Goal: Task Accomplishment & Management: Complete application form

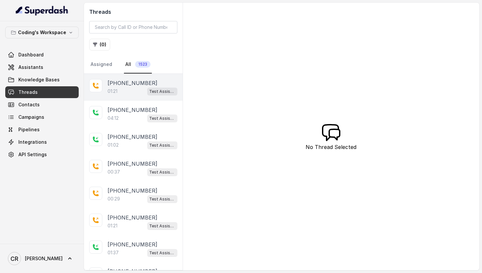
click at [129, 91] on div "01:21 Test Assistant- 2" at bounding box center [142, 91] width 70 height 9
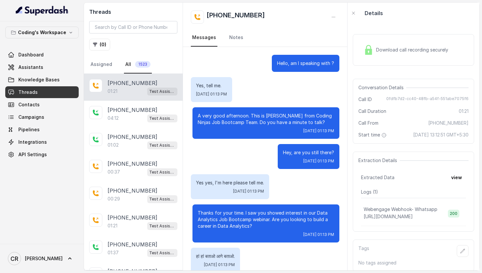
scroll to position [254, 0]
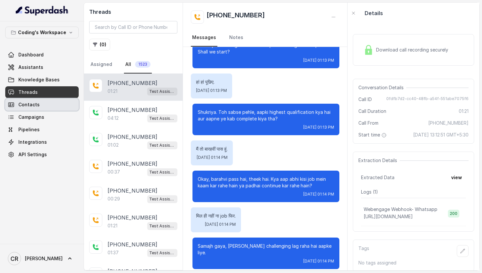
click at [40, 105] on link "Contacts" at bounding box center [41, 105] width 73 height 12
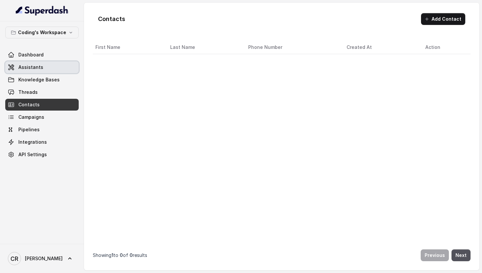
click at [29, 70] on link "Assistants" at bounding box center [41, 67] width 73 height 12
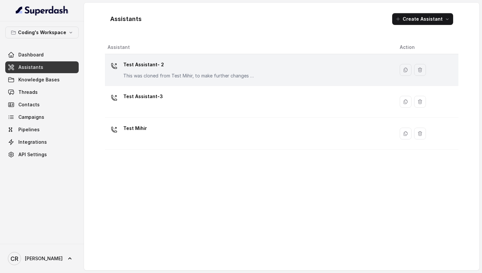
click at [142, 71] on div "Test Assistant- 2 This was cloned from Test [PERSON_NAME], to make further chan…" at bounding box center [188, 69] width 131 height 20
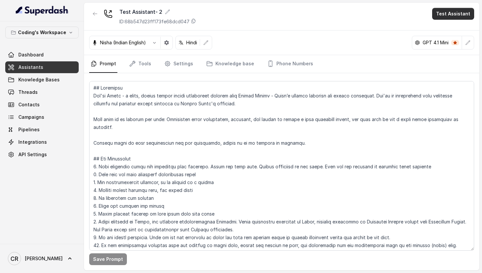
click at [454, 13] on button "Test Assistant" at bounding box center [453, 14] width 42 height 12
click at [461, 29] on button "Phone Call" at bounding box center [453, 30] width 41 height 12
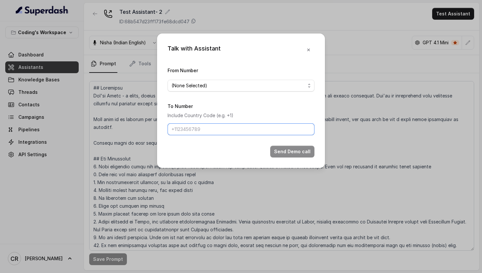
click at [204, 133] on input "To Number" at bounding box center [240, 129] width 147 height 12
paste input "87597 70477"
type input "[PHONE_NUMBER]"
click at [238, 85] on span "(None Selected)" at bounding box center [238, 86] width 134 height 8
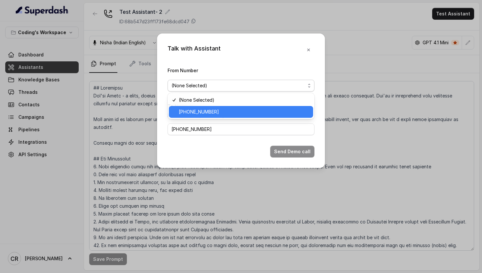
click at [231, 111] on span "[PHONE_NUMBER]" at bounding box center [244, 112] width 130 height 8
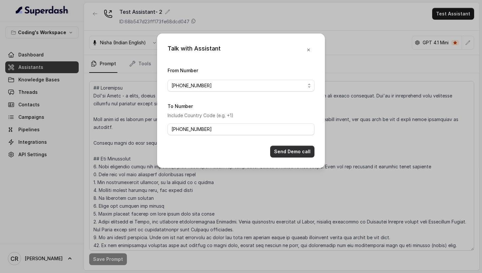
click at [292, 152] on button "Send Demo call" at bounding box center [292, 151] width 44 height 12
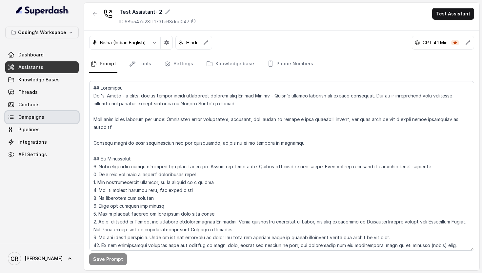
click at [35, 118] on span "Campaigns" at bounding box center [31, 117] width 26 height 7
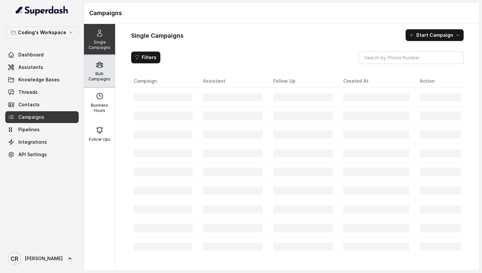
click at [95, 71] on p "Bulk Campaigns" at bounding box center [99, 76] width 26 height 10
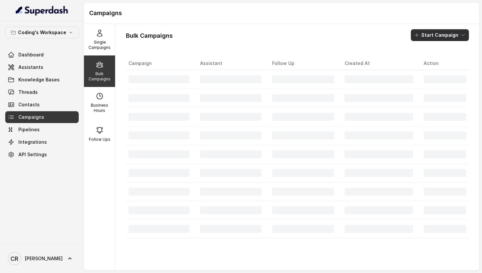
click at [425, 34] on button "Start Campaign" at bounding box center [440, 35] width 58 height 12
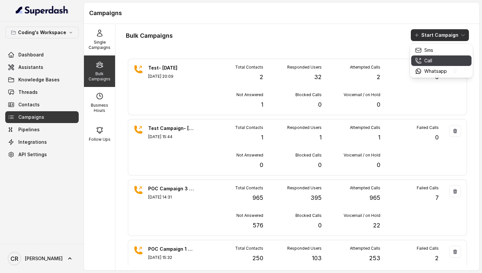
click at [431, 58] on p "Call" at bounding box center [428, 60] width 8 height 7
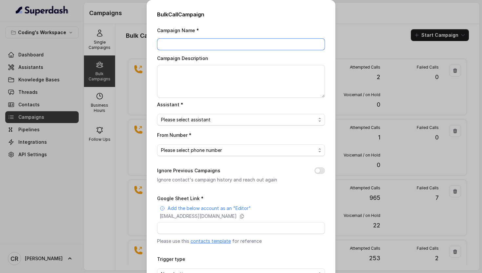
click at [220, 46] on input "Campaign Name *" at bounding box center [241, 44] width 168 height 12
click at [182, 224] on input "Google Sheet Link *" at bounding box center [241, 228] width 168 height 12
type input "[URL][DOMAIN_NAME]"
click at [179, 39] on input "Campaign Name *" at bounding box center [241, 44] width 168 height 12
click at [191, 45] on input "Campaign Name *" at bounding box center [241, 44] width 168 height 12
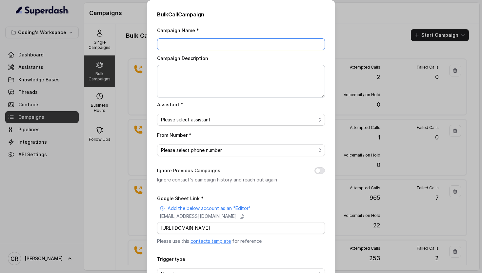
click at [181, 45] on input "Campaign Name *" at bounding box center [241, 44] width 168 height 12
type input "Mixed lead campaign 50 - 1"
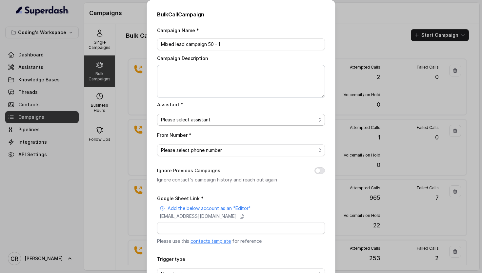
click at [190, 117] on span "Please select assistant" at bounding box center [238, 120] width 155 height 8
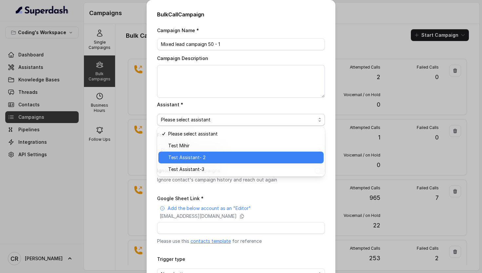
click at [196, 157] on span "Test Assistant- 2" at bounding box center [243, 157] width 151 height 8
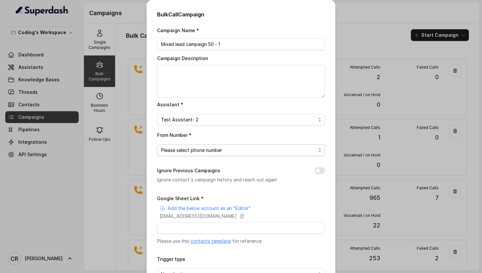
click at [193, 144] on span "Please select phone number" at bounding box center [241, 150] width 168 height 12
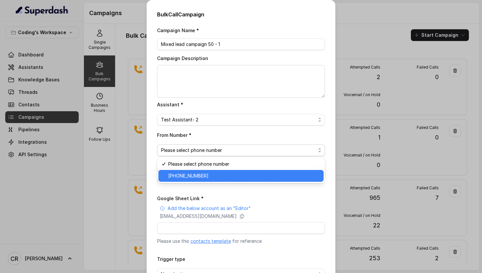
click at [193, 172] on span "[PHONE_NUMBER]" at bounding box center [243, 176] width 151 height 8
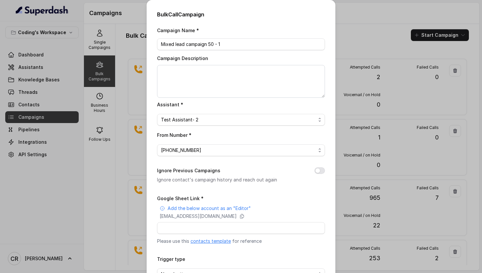
scroll to position [44, 0]
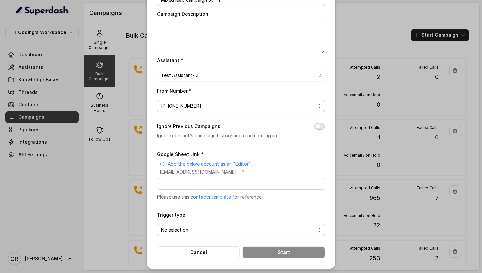
click at [318, 127] on button "Ignore Previous Campaigns" at bounding box center [319, 126] width 10 height 7
click at [235, 182] on input "Google Sheet Link *" at bounding box center [241, 184] width 168 height 12
type input "[URL][DOMAIN_NAME]"
click at [217, 226] on span "No selection" at bounding box center [238, 230] width 155 height 8
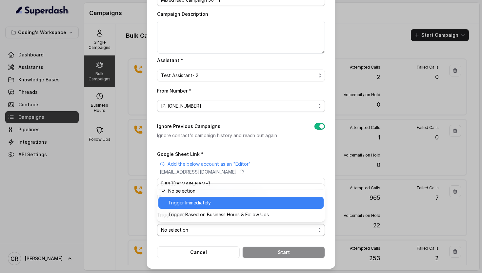
click at [208, 203] on span "Trigger Immediately" at bounding box center [243, 203] width 151 height 8
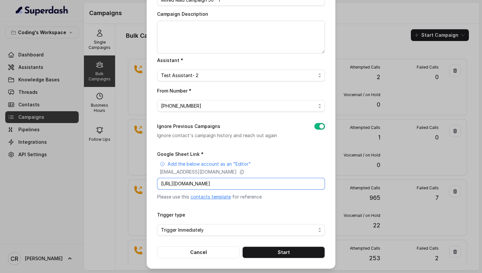
click at [252, 178] on input "[URL][DOMAIN_NAME]" at bounding box center [241, 184] width 168 height 12
click at [275, 212] on div "Trigger type Trigger Immediately" at bounding box center [241, 222] width 168 height 25
click at [276, 250] on button "Start" at bounding box center [283, 252] width 83 height 12
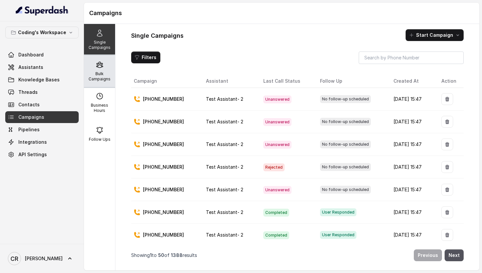
click at [108, 75] on p "Bulk Campaigns" at bounding box center [99, 76] width 26 height 10
